Goal: Check status

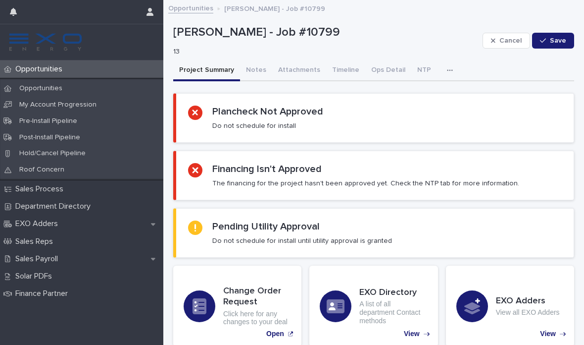
drag, startPoint x: 272, startPoint y: 96, endPoint x: 272, endPoint y: 103, distance: 7.4
click at [272, 100] on section "Plancheck Not Approved Do not schedule for install" at bounding box center [373, 118] width 401 height 50
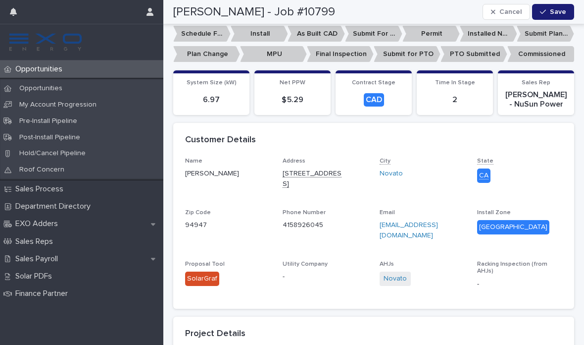
scroll to position [361, 0]
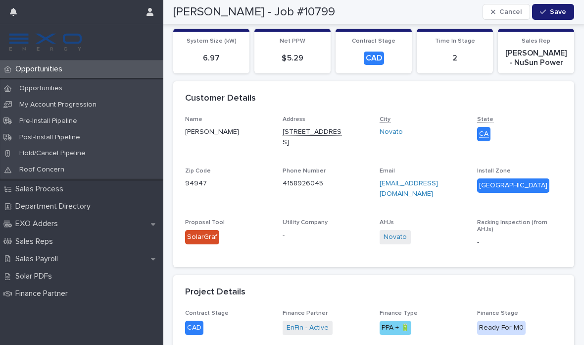
scroll to position [449, 0]
